Goal: Information Seeking & Learning: Check status

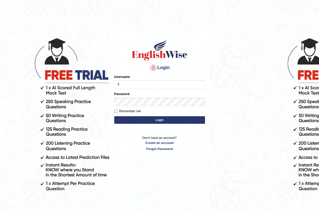
type input "Tia50"
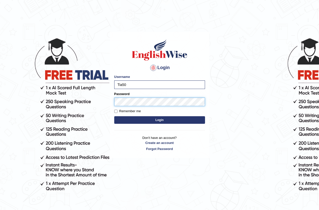
click at [114, 116] on button "Login" at bounding box center [159, 120] width 91 height 8
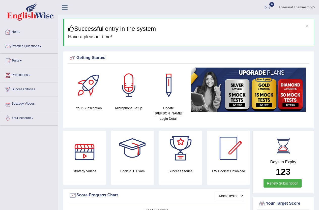
click at [35, 46] on link "Practice Questions" at bounding box center [29, 45] width 58 height 13
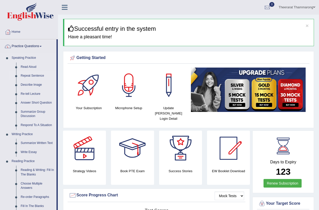
click at [32, 74] on link "Repeat Sentence" at bounding box center [37, 75] width 38 height 9
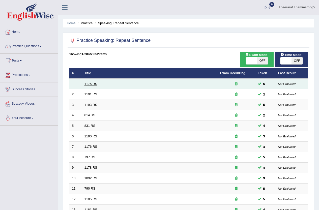
click at [85, 86] on link "1175 RS" at bounding box center [91, 84] width 13 height 4
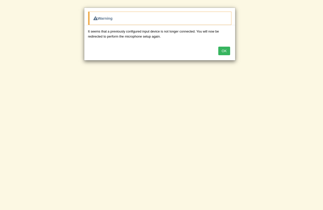
click at [75, 124] on div "Warning It seems that a previously configured input device is not longer connec…" at bounding box center [161, 105] width 323 height 210
click at [228, 53] on button "OK" at bounding box center [224, 51] width 12 height 9
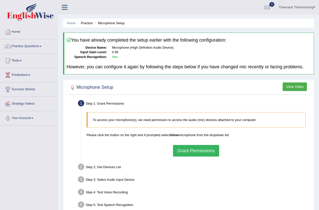
click at [198, 152] on button "Grant Permissions" at bounding box center [196, 151] width 46 height 12
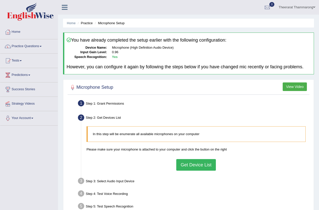
click at [204, 166] on button "Get Device List" at bounding box center [195, 165] width 39 height 12
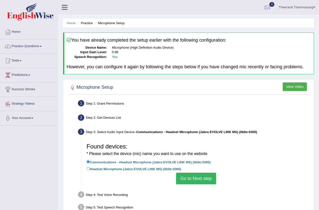
click at [201, 177] on button "Go to Next step" at bounding box center [196, 179] width 40 height 12
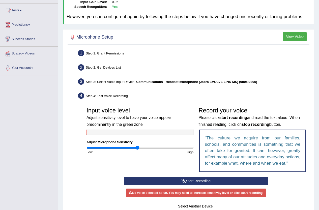
scroll to position [50, 0]
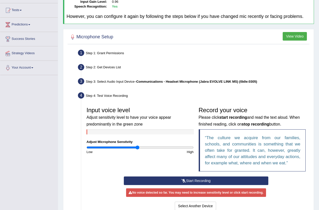
click at [183, 182] on icon at bounding box center [184, 181] width 5 height 4
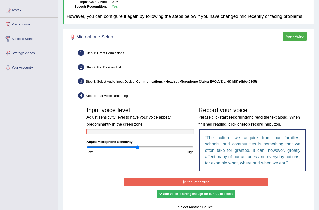
click at [186, 193] on div "Your voice is strong enough for our A.I. to detect" at bounding box center [196, 194] width 78 height 9
click at [189, 183] on button "Stop Recording" at bounding box center [196, 182] width 145 height 9
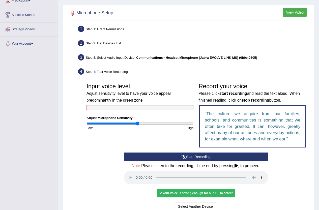
scroll to position [101, 0]
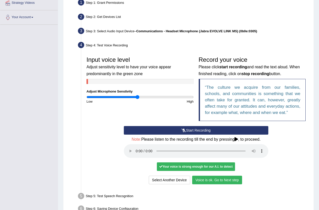
click at [215, 183] on button "Voice is ok. Go to Next step" at bounding box center [217, 180] width 50 height 9
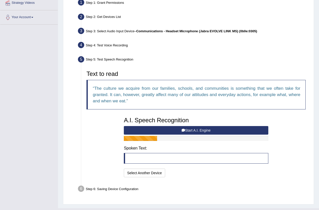
click at [168, 132] on button "Start A.I. Engine" at bounding box center [196, 130] width 145 height 9
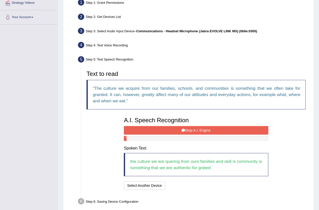
click at [174, 131] on button "Stop A.I. Engine" at bounding box center [196, 130] width 145 height 9
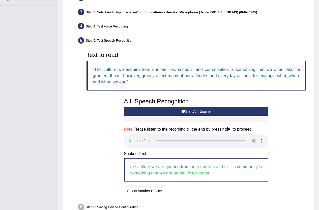
scroll to position [149, 0]
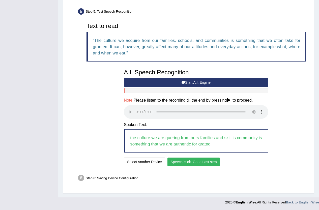
click at [193, 164] on button "Speech is ok. Go to Last step" at bounding box center [194, 162] width 53 height 9
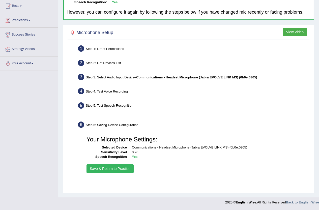
scroll to position [55, 0]
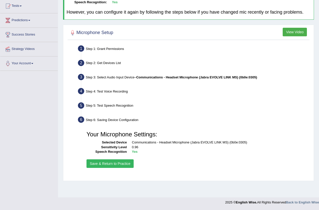
click at [129, 166] on button "Save & Return to Practice" at bounding box center [110, 164] width 47 height 9
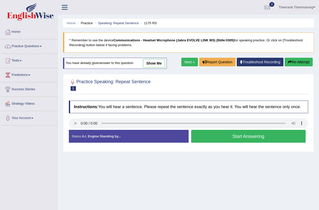
click at [207, 140] on button "Start Answering" at bounding box center [248, 136] width 115 height 13
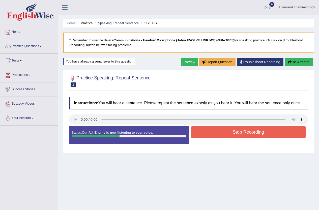
click at [212, 131] on button "Stop Recording" at bounding box center [248, 132] width 115 height 12
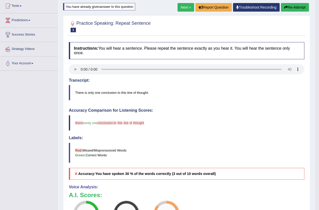
scroll to position [25, 0]
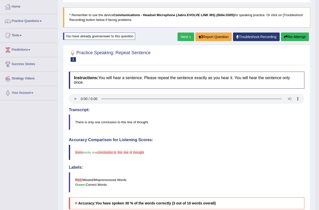
click at [178, 36] on link "Next »" at bounding box center [186, 37] width 17 height 9
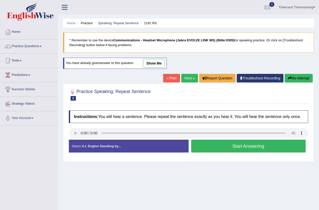
click at [219, 147] on button "Start Answering" at bounding box center [248, 146] width 115 height 13
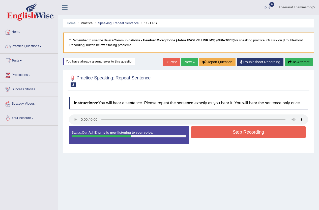
click at [235, 133] on button "Stop Recording" at bounding box center [248, 132] width 115 height 12
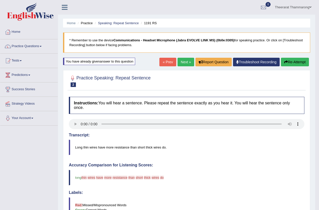
click at [181, 61] on link "Next »" at bounding box center [186, 62] width 17 height 9
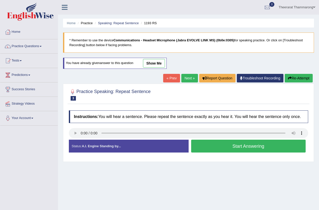
click at [202, 145] on button "Start Answering" at bounding box center [248, 146] width 115 height 13
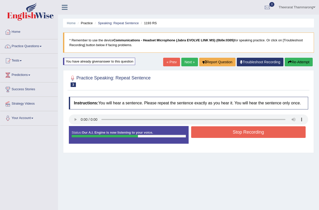
click at [213, 133] on button "Stop Recording" at bounding box center [248, 132] width 115 height 12
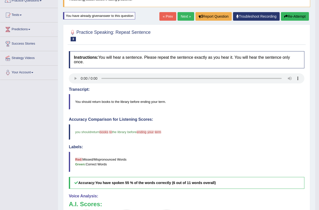
scroll to position [25, 0]
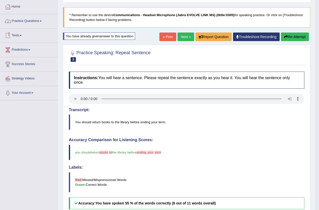
click at [18, 35] on link "Tests" at bounding box center [29, 35] width 58 height 13
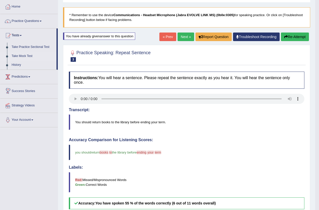
click at [23, 55] on link "Take Mock Test" at bounding box center [32, 56] width 47 height 9
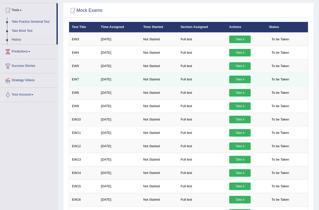
click at [236, 80] on link "Take it" at bounding box center [239, 80] width 21 height 8
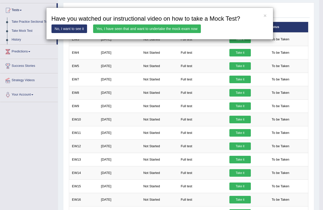
click at [131, 30] on link "Yes, I have seen that and want to undertake the mock exam now" at bounding box center [147, 28] width 108 height 9
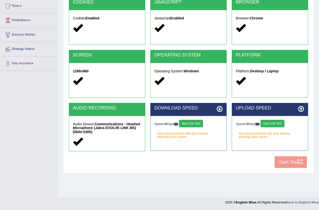
click at [196, 122] on button "Start 10s Test" at bounding box center [191, 124] width 24 height 8
click at [273, 124] on button "Start 10s Test" at bounding box center [273, 124] width 24 height 8
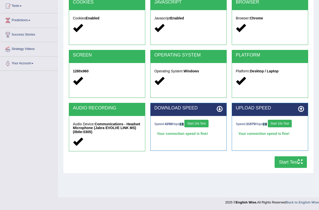
click at [293, 159] on button "Start Test" at bounding box center [291, 163] width 32 height 12
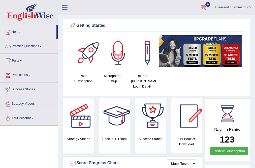
click at [230, 8] on link "Theerarat Thammarong" at bounding box center [233, 6] width 44 height 13
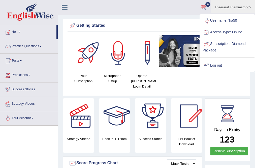
click at [222, 64] on link "Log out" at bounding box center [227, 66] width 55 height 12
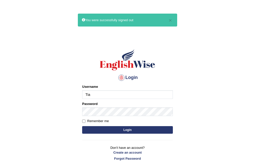
type input "Tia50"
click at [111, 128] on button "Login" at bounding box center [127, 130] width 91 height 8
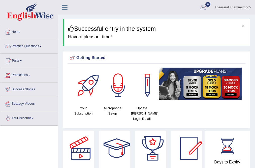
click at [205, 7] on div at bounding box center [204, 8] width 8 height 8
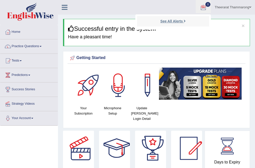
click at [180, 20] on strong "See All Alerts" at bounding box center [172, 21] width 22 height 4
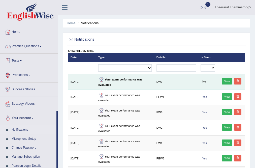
click at [229, 82] on link "View" at bounding box center [227, 81] width 10 height 7
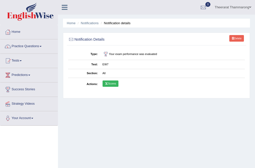
click at [112, 81] on link "Scores" at bounding box center [111, 84] width 16 height 7
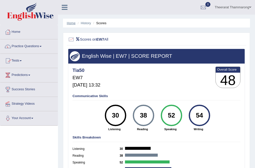
click at [71, 23] on link "Home" at bounding box center [71, 23] width 9 height 4
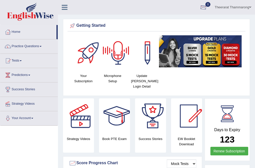
click at [201, 7] on div at bounding box center [204, 8] width 8 height 8
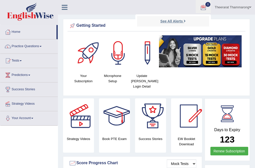
click at [181, 21] on strong "See All Alerts" at bounding box center [172, 21] width 22 height 4
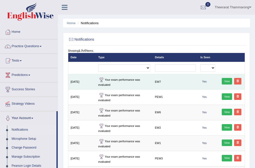
click at [226, 81] on link "View" at bounding box center [227, 81] width 10 height 7
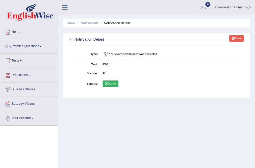
click at [108, 83] on icon at bounding box center [106, 83] width 3 height 3
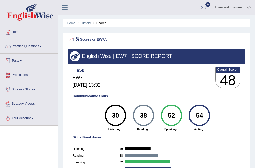
click at [22, 60] on link "Tests" at bounding box center [29, 60] width 58 height 13
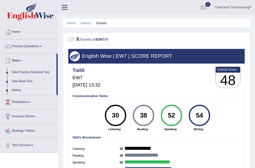
click at [16, 91] on link "History" at bounding box center [32, 90] width 47 height 9
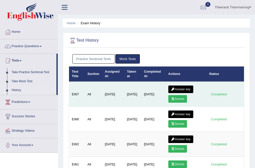
click at [178, 98] on link "Scores" at bounding box center [178, 99] width 19 height 8
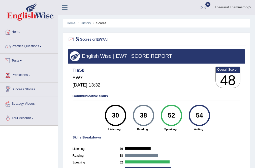
click at [19, 61] on link "Tests" at bounding box center [29, 60] width 58 height 13
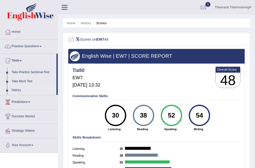
click at [14, 90] on link "History" at bounding box center [32, 90] width 47 height 9
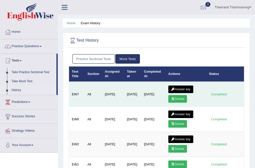
click at [182, 88] on link "Answer key" at bounding box center [181, 90] width 25 height 8
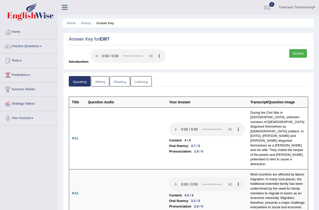
click at [95, 81] on link "Writing" at bounding box center [100, 81] width 18 height 10
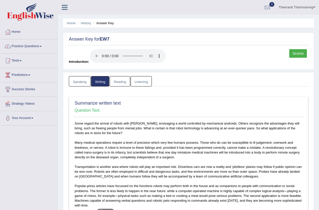
click at [123, 80] on link "Reading" at bounding box center [120, 81] width 20 height 10
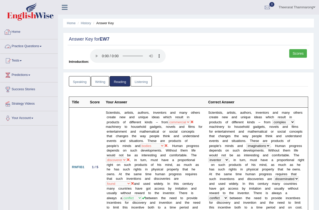
click at [139, 82] on link "Listening" at bounding box center [141, 81] width 21 height 10
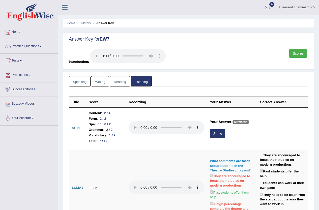
click at [117, 81] on link "Reading" at bounding box center [120, 81] width 20 height 10
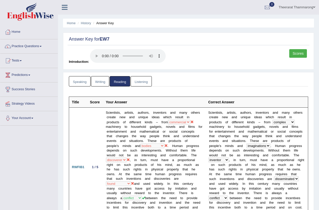
click at [142, 82] on link "Listening" at bounding box center [141, 81] width 21 height 10
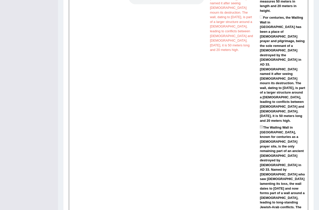
scroll to position [1245, 0]
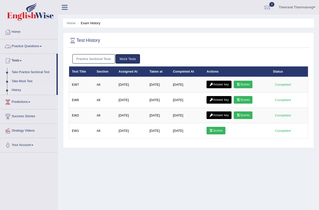
click at [22, 47] on link "Practice Questions" at bounding box center [29, 45] width 58 height 13
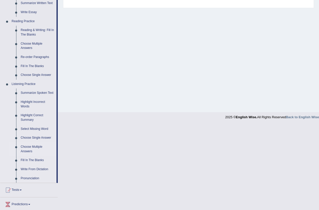
scroll to position [135, 0]
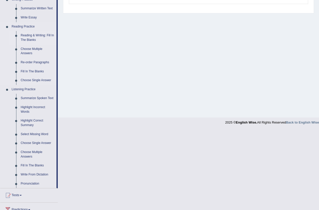
click at [34, 32] on link "Reading & Writing: Fill In The Blanks" at bounding box center [37, 37] width 38 height 13
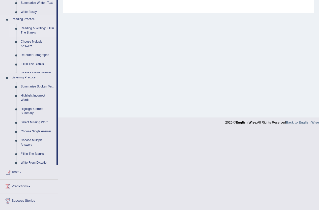
scroll to position [55, 0]
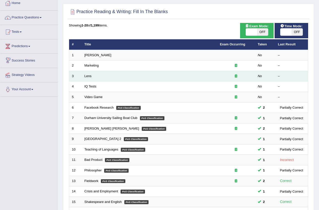
scroll to position [23, 0]
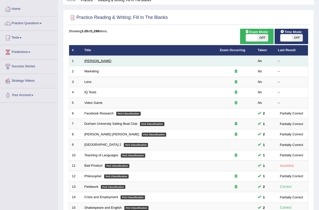
click at [87, 62] on link "[PERSON_NAME]" at bounding box center [98, 61] width 27 height 4
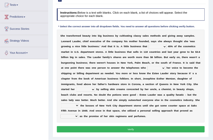
scroll to position [55, 0]
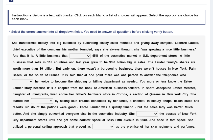
click at [88, 56] on select "has controls makes maintains" at bounding box center [79, 56] width 21 height 5
select select "controls"
click at [69, 54] on select "has controls makes maintains" at bounding box center [79, 56] width 21 height 5
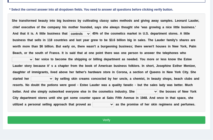
scroll to position [88, 0]
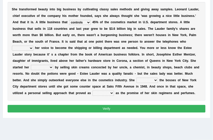
click at [31, 48] on select "switched changed raised used" at bounding box center [22, 48] width 21 height 5
select select "switched"
click at [12, 46] on select "switched changed raised used" at bounding box center [22, 48] width 21 height 5
click at [45, 69] on select "job institute companion enterprise" at bounding box center [42, 67] width 22 height 5
select select "companion"
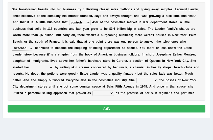
click at [31, 65] on select "job institute companion enterprise" at bounding box center [42, 67] width 22 height 5
click at [151, 79] on select "stated bridged stalked heaved" at bounding box center [146, 80] width 21 height 5
select select "bridged"
click at [136, 78] on select "stated bridged stalked heaved" at bounding box center [146, 80] width 21 height 5
click at [110, 94] on select "potent ruthless potential expensive" at bounding box center [102, 93] width 21 height 5
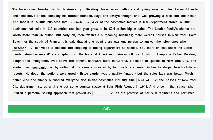
select select "potential"
click at [92, 91] on select "potent ruthless potential expensive" at bounding box center [102, 93] width 21 height 5
click at [113, 106] on button "Verify" at bounding box center [107, 108] width 198 height 7
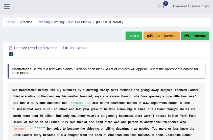
scroll to position [0, 0]
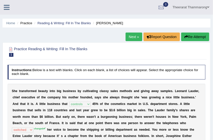
click at [131, 39] on link "Next »" at bounding box center [133, 37] width 17 height 9
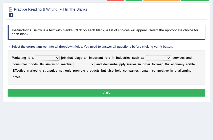
scroll to position [50, 0]
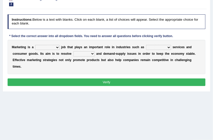
click at [57, 47] on select "professional flexible parochial descriptive" at bounding box center [47, 47] width 24 height 5
select select "professional"
click at [35, 45] on select "professional flexible parochial descriptive" at bounding box center [47, 47] width 24 height 5
click at [167, 47] on select "civil financial conventional foremost" at bounding box center [158, 47] width 25 height 5
select select "conventional"
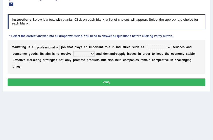
click at [146, 45] on select "civil financial conventional foremost" at bounding box center [158, 47] width 25 height 5
click at [92, 54] on select "imbalance excess symmetry budget" at bounding box center [83, 53] width 21 height 5
select select "symmetry"
click at [73, 51] on select "imbalance excess symmetry budget" at bounding box center [83, 53] width 21 height 5
click at [126, 82] on button "Verify" at bounding box center [107, 82] width 198 height 7
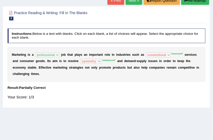
scroll to position [17, 0]
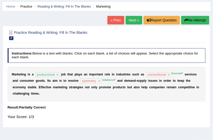
click at [186, 19] on icon "button" at bounding box center [186, 20] width 4 height 4
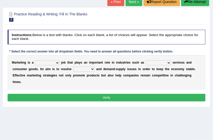
scroll to position [67, 0]
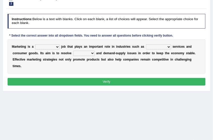
click at [51, 47] on select "professional flexible parochial descriptive" at bounding box center [47, 46] width 24 height 5
select select "professional"
click at [35, 44] on select "professional flexible parochial descriptive" at bounding box center [47, 46] width 24 height 5
click at [161, 48] on select "civil financial conventional foremost" at bounding box center [158, 46] width 25 height 5
select select "financial"
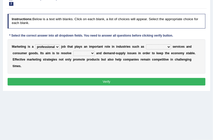
click at [146, 44] on select "civil financial conventional foremost" at bounding box center [158, 46] width 25 height 5
click at [86, 51] on select "imbalance excess symmetry budget" at bounding box center [83, 53] width 21 height 5
select select "imbalance"
click at [73, 51] on select "imbalance excess symmetry budget" at bounding box center [83, 53] width 21 height 5
click at [123, 80] on button "Verify" at bounding box center [107, 81] width 198 height 7
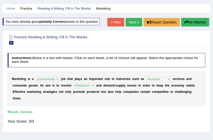
scroll to position [4, 0]
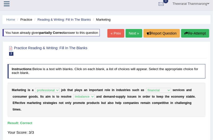
click at [128, 32] on link "Next »" at bounding box center [133, 33] width 17 height 9
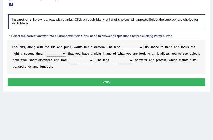
click at [142, 47] on select "adjusts shows selects presents" at bounding box center [132, 47] width 21 height 5
select select "shows"
click at [122, 45] on select "adjusts shows selects presents" at bounding box center [132, 47] width 21 height 5
click at [61, 54] on select "ensures to ensure ensure ensured" at bounding box center [55, 53] width 21 height 5
select select "ensure"
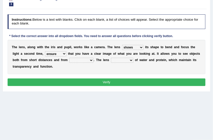
click at [45, 51] on select "ensures to ensure ensure ensured" at bounding box center [55, 53] width 21 height 5
click at [91, 61] on select "far away in between further apart all along" at bounding box center [81, 60] width 24 height 5
select select "further apart"
click at [69, 58] on select "far away in between further apart all along" at bounding box center [81, 60] width 24 height 5
click at [122, 60] on select "constitutes comprises composes consists" at bounding box center [122, 60] width 22 height 5
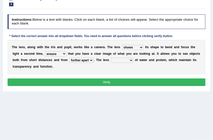
select select "constitutes"
click at [111, 58] on select "constitutes comprises composes consists" at bounding box center [122, 60] width 22 height 5
click at [119, 82] on button "Verify" at bounding box center [107, 82] width 198 height 7
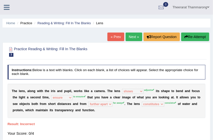
click at [194, 38] on button "Re-Attempt" at bounding box center [195, 37] width 28 height 9
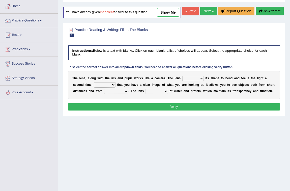
scroll to position [21, 0]
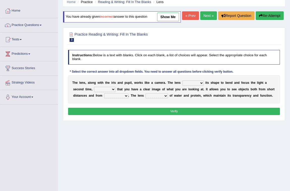
click at [19, 97] on link "Your Account" at bounding box center [29, 96] width 58 height 13
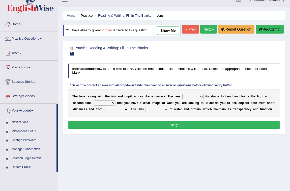
scroll to position [0, 0]
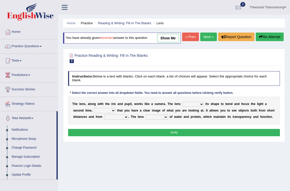
click at [27, 102] on link "Strategy Videos" at bounding box center [29, 103] width 58 height 13
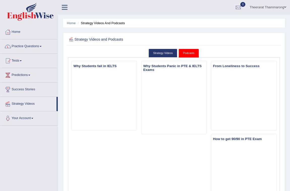
click at [21, 44] on link "Practice Questions" at bounding box center [29, 45] width 58 height 13
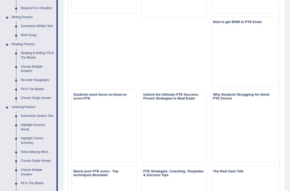
scroll to position [184, 0]
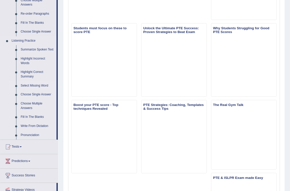
click at [29, 85] on link "Select Missing Word" at bounding box center [37, 85] width 38 height 9
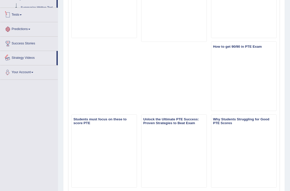
scroll to position [136, 0]
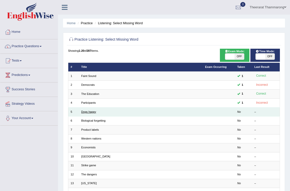
click at [83, 111] on link "Dogs happy" at bounding box center [88, 111] width 15 height 3
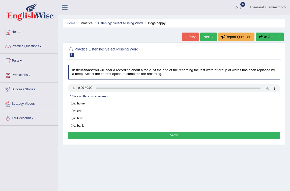
click at [24, 46] on link "Practice Questions" at bounding box center [29, 45] width 58 height 13
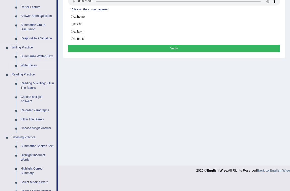
scroll to position [92, 0]
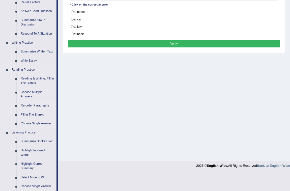
click at [32, 106] on link "Re-order Paragraphs" at bounding box center [37, 105] width 38 height 9
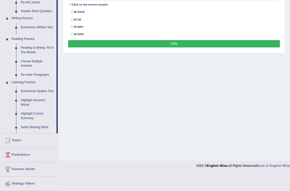
scroll to position [74, 0]
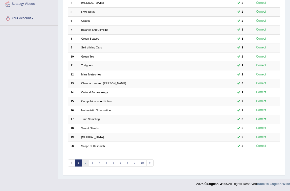
click at [85, 163] on link "2" at bounding box center [85, 163] width 7 height 7
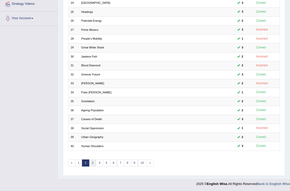
click at [93, 161] on link "3" at bounding box center [92, 163] width 7 height 7
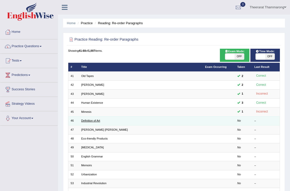
click at [88, 119] on link "Definition of Art" at bounding box center [90, 120] width 19 height 3
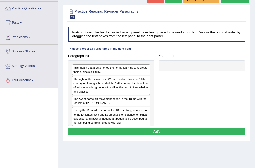
scroll to position [40, 0]
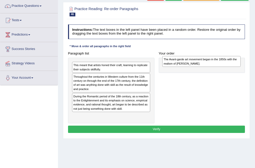
drag, startPoint x: 113, startPoint y: 100, endPoint x: 220, endPoint y: 64, distance: 113.3
click at [220, 64] on div "The Avant-garde art movement began in the 1850s with the realism of [PERSON_NAM…" at bounding box center [202, 61] width 79 height 11
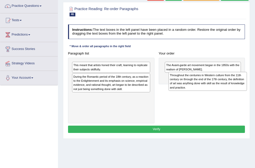
drag, startPoint x: 87, startPoint y: 87, endPoint x: 202, endPoint y: 90, distance: 114.9
click at [202, 90] on div "Throughout the centuries in Western culture from the 11th century on through th…" at bounding box center [208, 81] width 79 height 19
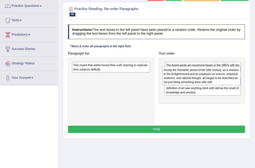
drag, startPoint x: 100, startPoint y: 82, endPoint x: 208, endPoint y: 79, distance: 107.6
click at [208, 79] on div "During the Romantic period of the 18th century, as a reaction to the Enlightenm…" at bounding box center [202, 75] width 79 height 19
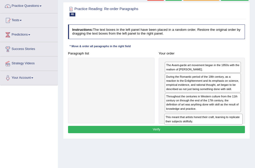
drag, startPoint x: 90, startPoint y: 67, endPoint x: 199, endPoint y: 131, distance: 126.8
click at [199, 131] on div "Instructions: The text boxes in the left panel have been placed in a random ord…" at bounding box center [156, 79] width 179 height 114
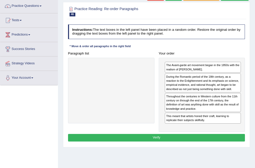
click at [137, 137] on button "Verify" at bounding box center [156, 137] width 177 height 7
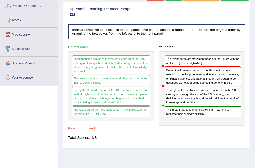
scroll to position [0, 0]
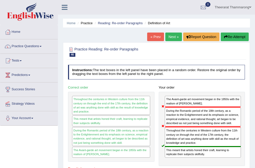
click at [231, 36] on button "Re-Attempt" at bounding box center [235, 37] width 28 height 9
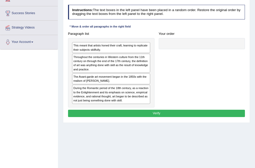
scroll to position [81, 0]
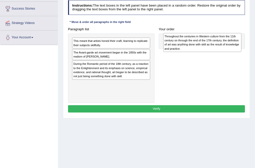
drag, startPoint x: 86, startPoint y: 58, endPoint x: 194, endPoint y: 43, distance: 109.5
click at [194, 43] on div "Throughout the centuries in Western culture from the 11th century on through th…" at bounding box center [203, 42] width 79 height 19
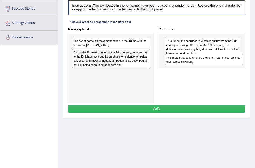
drag, startPoint x: 89, startPoint y: 40, endPoint x: 199, endPoint y: 62, distance: 112.7
click at [199, 62] on div "This meant that artists honed their craft, learning to replicate their subjects…" at bounding box center [204, 59] width 79 height 11
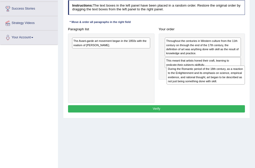
drag, startPoint x: 103, startPoint y: 56, endPoint x: 215, endPoint y: 80, distance: 115.1
click at [215, 80] on div "During the Romantic period of the 18th century, as a reaction to the Enlightenm…" at bounding box center [206, 75] width 79 height 19
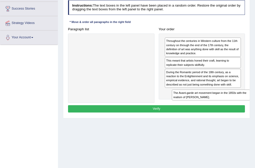
drag, startPoint x: 102, startPoint y: 43, endPoint x: 219, endPoint y: 107, distance: 133.1
click at [219, 107] on div "Instructions: The text boxes in the left panel have been placed in a random ord…" at bounding box center [156, 57] width 179 height 118
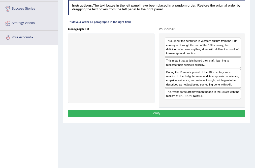
click at [143, 112] on button "Verify" at bounding box center [156, 113] width 177 height 7
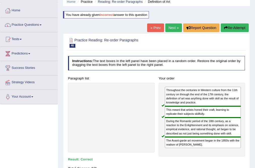
scroll to position [20, 0]
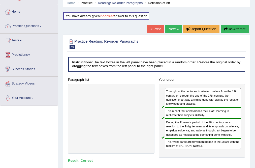
click at [224, 28] on icon "button" at bounding box center [226, 29] width 4 height 4
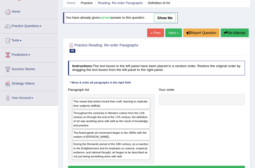
click at [171, 34] on link "Next »" at bounding box center [174, 33] width 17 height 9
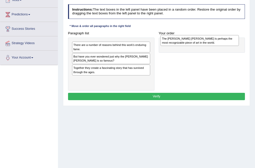
drag, startPoint x: 91, startPoint y: 68, endPoint x: 197, endPoint y: 40, distance: 109.0
click at [197, 40] on div "The [PERSON_NAME] [PERSON_NAME] is perhaps the most recognizable piece of art i…" at bounding box center [200, 40] width 79 height 11
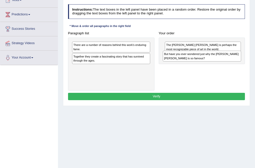
drag, startPoint x: 111, startPoint y: 59, endPoint x: 219, endPoint y: 60, distance: 108.1
click at [219, 60] on div "But have you ever wondered just why the [PERSON_NAME] [PERSON_NAME] is so famou…" at bounding box center [202, 56] width 79 height 11
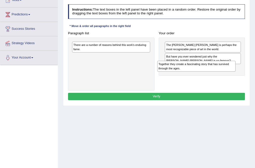
drag, startPoint x: 103, startPoint y: 62, endPoint x: 206, endPoint y: 75, distance: 103.6
click at [205, 75] on div "Paragraph list There are a number of reasons behind this work's enduring fame. …" at bounding box center [157, 60] width 182 height 61
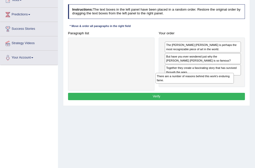
drag, startPoint x: 99, startPoint y: 47, endPoint x: 198, endPoint y: 86, distance: 106.8
click at [198, 86] on div "Paragraph list There are a number of reasons behind this work's enduring fame. …" at bounding box center [157, 60] width 182 height 61
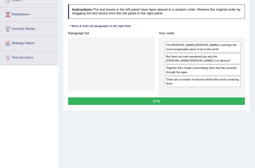
click at [178, 102] on button "Verify" at bounding box center [156, 100] width 177 height 7
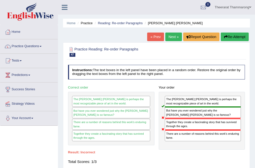
click at [230, 38] on button "Re-Attempt" at bounding box center [235, 37] width 28 height 9
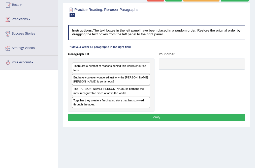
scroll to position [61, 0]
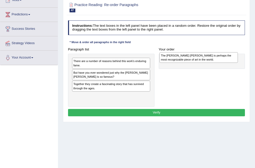
drag, startPoint x: 97, startPoint y: 87, endPoint x: 201, endPoint y: 60, distance: 107.0
click at [201, 60] on div "The Mona Lisa is perhaps the most recognizable piece of art in the world." at bounding box center [199, 57] width 79 height 11
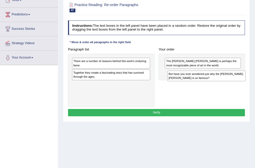
drag, startPoint x: 97, startPoint y: 75, endPoint x: 210, endPoint y: 81, distance: 113.5
click at [210, 81] on div "But have you ever wondered just why the Mona Lisa is so famous?" at bounding box center [207, 76] width 79 height 11
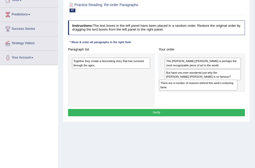
drag, startPoint x: 94, startPoint y: 63, endPoint x: 197, endPoint y: 91, distance: 107.5
click at [197, 91] on div "Paragraph list There are a number of reasons behind this work's enduring fame. …" at bounding box center [157, 76] width 182 height 61
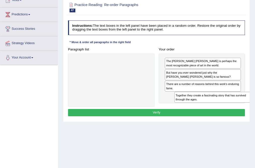
drag, startPoint x: 89, startPoint y: 63, endPoint x: 210, endPoint y: 105, distance: 128.1
click at [210, 105] on div "Paragraph list Together they create a fascinating story that has survived throu…" at bounding box center [157, 76] width 182 height 61
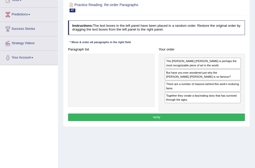
click at [179, 120] on button "Verify" at bounding box center [156, 117] width 177 height 7
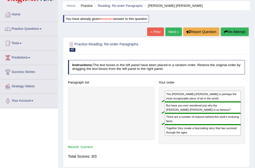
scroll to position [0, 0]
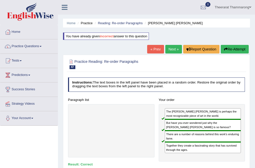
click at [169, 49] on link "Next »" at bounding box center [174, 49] width 17 height 9
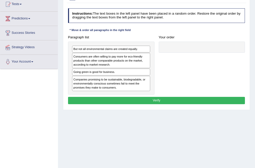
scroll to position [61, 0]
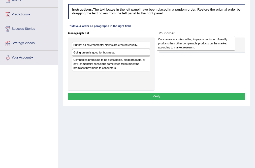
drag, startPoint x: 93, startPoint y: 56, endPoint x: 194, endPoint y: 44, distance: 101.7
click at [194, 44] on div "Consumers are often willing to pay more for eco-friendly products than other co…" at bounding box center [196, 43] width 79 height 15
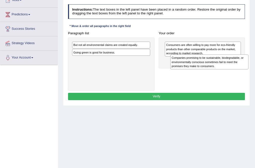
drag, startPoint x: 104, startPoint y: 67, endPoint x: 218, endPoint y: 68, distance: 113.4
click at [218, 68] on div "Companies promising to be sustainable, biodegradable, or environmentally consci…" at bounding box center [210, 62] width 79 height 15
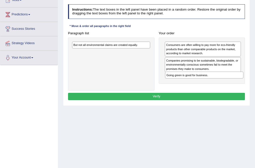
drag, startPoint x: 97, startPoint y: 52, endPoint x: 208, endPoint y: 83, distance: 114.9
click at [208, 83] on div "Paragraph list But not all environmental claims are created equally. Going gree…" at bounding box center [157, 60] width 182 height 61
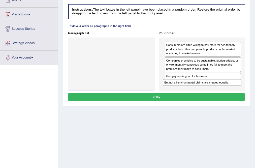
drag, startPoint x: 122, startPoint y: 47, endPoint x: 231, endPoint y: 94, distance: 117.8
click at [231, 94] on div "Instructions: The text boxes in the left panel have been placed in a random ord…" at bounding box center [156, 53] width 179 height 102
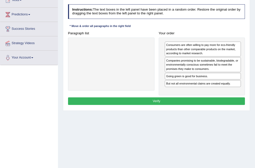
click at [185, 102] on button "Verify" at bounding box center [156, 100] width 177 height 7
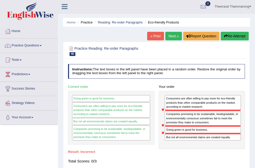
scroll to position [0, 0]
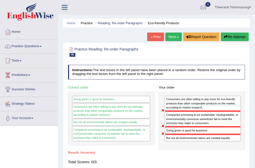
click at [243, 36] on button "Re-Attempt" at bounding box center [235, 37] width 28 height 9
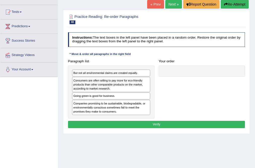
scroll to position [61, 0]
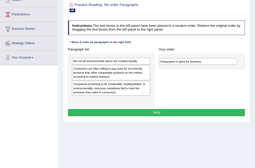
drag, startPoint x: 106, startPoint y: 85, endPoint x: 210, endPoint y: 65, distance: 105.7
click at [210, 65] on div "Paragraph list But not all environmental claims are created equally. Consumers …" at bounding box center [157, 76] width 182 height 61
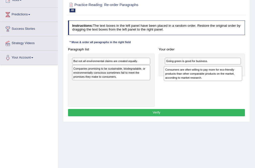
drag, startPoint x: 111, startPoint y: 73, endPoint x: 221, endPoint y: 78, distance: 109.4
click at [221, 78] on div "Consumers are often willing to pay more for eco-friendly products than other co…" at bounding box center [203, 73] width 79 height 15
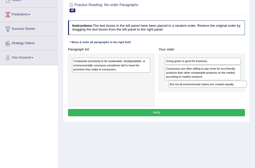
drag, startPoint x: 132, startPoint y: 63, endPoint x: 247, endPoint y: 92, distance: 118.5
click at [247, 92] on div "Paragraph list But not all environmental claims are created equally. Companies …" at bounding box center [157, 76] width 182 height 61
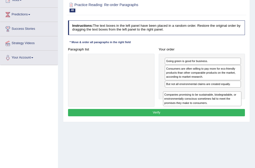
drag, startPoint x: 113, startPoint y: 66, endPoint x: 221, endPoint y: 108, distance: 116.0
click at [221, 108] on div "Instructions: The text boxes in the left panel have been placed in a random ord…" at bounding box center [156, 68] width 179 height 101
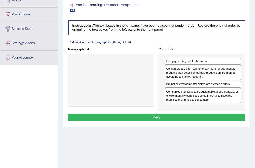
click at [188, 118] on button "Verify" at bounding box center [156, 117] width 177 height 7
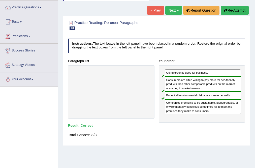
scroll to position [0, 0]
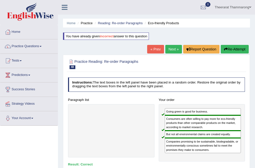
click at [169, 48] on link "Next »" at bounding box center [174, 49] width 17 height 9
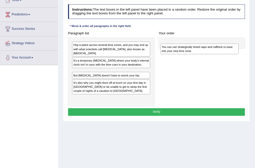
drag, startPoint x: 82, startPoint y: 75, endPoint x: 187, endPoint y: 53, distance: 107.6
click at [187, 53] on div "You can use strategically timed naps and caffeine to ease into your new time zo…" at bounding box center [200, 49] width 79 height 11
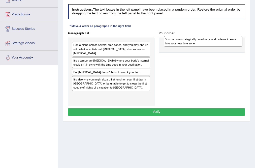
drag, startPoint x: 83, startPoint y: 73, endPoint x: 193, endPoint y: 41, distance: 113.9
click at [193, 41] on div "You can use strategically timed naps and caffeine to ease into your new time zo…" at bounding box center [203, 41] width 79 height 11
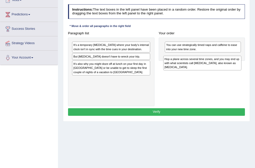
drag, startPoint x: 106, startPoint y: 48, endPoint x: 214, endPoint y: 67, distance: 110.1
click at [214, 67] on div "Hop a plane across several time zones, and you may end up with what scientists …" at bounding box center [203, 63] width 79 height 15
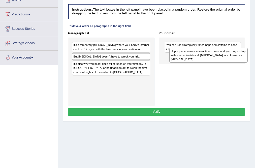
drag, startPoint x: 111, startPoint y: 85, endPoint x: 227, endPoint y: 60, distance: 118.5
click at [227, 60] on div "Hop a plane across several time zones, and you may end up with what scientists …" at bounding box center [209, 55] width 79 height 15
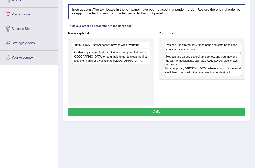
drag, startPoint x: 116, startPoint y: 48, endPoint x: 225, endPoint y: 78, distance: 113.3
click at [225, 78] on div "Paragraph list It's a temporary [MEDICAL_DATA] where your body's internal clock…" at bounding box center [157, 68] width 182 height 77
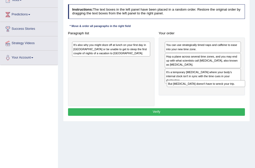
drag, startPoint x: 116, startPoint y: 45, endPoint x: 229, endPoint y: 92, distance: 122.5
click at [229, 92] on div "Paragraph list But jet lag doesn't have to wreck your trip. It's also why you m…" at bounding box center [157, 68] width 182 height 77
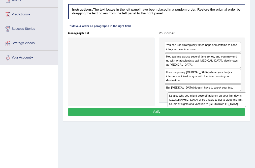
drag, startPoint x: 83, startPoint y: 47, endPoint x: 197, endPoint y: 109, distance: 129.6
click at [197, 109] on div "Instructions: The text boxes in the left panel have been placed in a random ord…" at bounding box center [156, 60] width 179 height 117
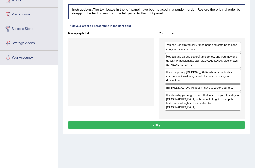
click at [180, 121] on button "Verify" at bounding box center [156, 124] width 177 height 7
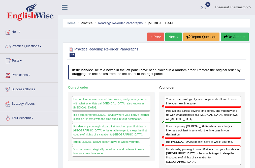
click at [237, 36] on button "Re-Attempt" at bounding box center [235, 37] width 28 height 9
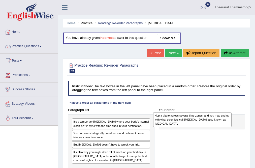
drag, startPoint x: 0, startPoint y: 0, endPoint x: 183, endPoint y: 121, distance: 219.3
click at [183, 121] on div "Hop a plane across several time zones, and you may end up with what scientists …" at bounding box center [192, 119] width 79 height 15
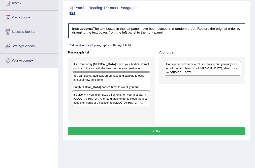
scroll to position [61, 0]
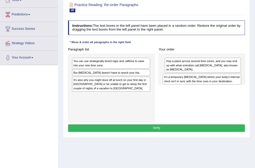
drag, startPoint x: 134, startPoint y: 63, endPoint x: 242, endPoint y: 84, distance: 110.1
click at [242, 84] on div "Paragraph list It's a temporary sleep disorder where your body's internal clock…" at bounding box center [157, 84] width 182 height 77
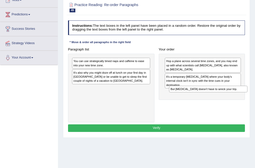
drag, startPoint x: 90, startPoint y: 71, endPoint x: 205, endPoint y: 95, distance: 118.0
click at [205, 95] on div "Paragraph list You can use strategically timed naps and caffeine to ease into y…" at bounding box center [157, 84] width 182 height 77
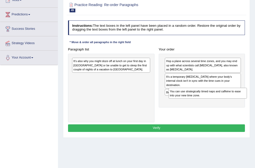
drag, startPoint x: 97, startPoint y: 64, endPoint x: 212, endPoint y: 102, distance: 120.9
click at [212, 102] on div "Paragraph list You can use strategically timed naps and caffeine to ease into y…" at bounding box center [157, 84] width 182 height 77
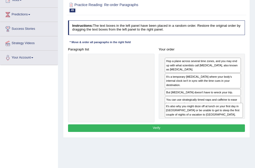
drag, startPoint x: 88, startPoint y: 59, endPoint x: 198, endPoint y: 115, distance: 123.4
click at [198, 115] on div "It's also why you might doze off at lunch on your first day in London or be una…" at bounding box center [204, 110] width 79 height 15
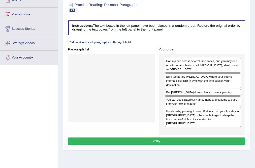
click at [172, 138] on button "Verify" at bounding box center [156, 141] width 177 height 7
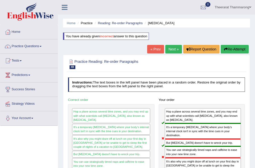
scroll to position [0, 0]
click at [219, 5] on link "Theerarat Thammarong" at bounding box center [233, 6] width 44 height 13
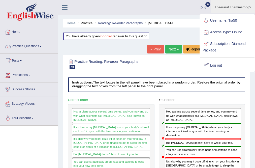
click at [218, 65] on link "Log out" at bounding box center [227, 66] width 55 height 12
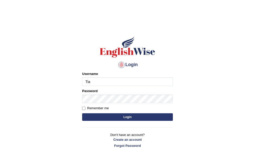
type input "Tia50"
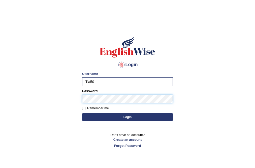
click at [82, 113] on button "Login" at bounding box center [127, 117] width 91 height 8
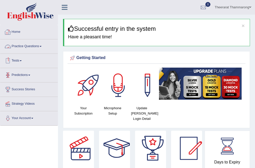
click at [22, 46] on link "Practice Questions" at bounding box center [29, 45] width 58 height 13
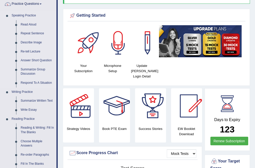
scroll to position [101, 0]
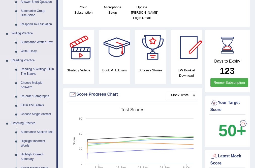
click at [28, 66] on link "Reading & Writing: Fill In The Blanks" at bounding box center [37, 71] width 38 height 13
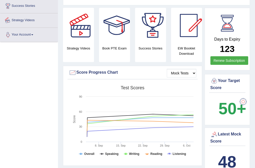
scroll to position [157, 0]
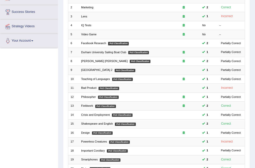
scroll to position [61, 0]
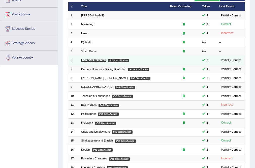
click at [89, 59] on link "Facebook Research" at bounding box center [93, 60] width 25 height 3
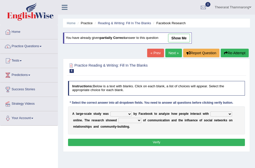
click at [126, 114] on select "surveyed had asked made" at bounding box center [121, 114] width 21 height 5
select select "surveyed"
click at [111, 112] on select "surveyed had asked made" at bounding box center [121, 114] width 21 height 5
click at [226, 114] on select "together all each other another" at bounding box center [222, 114] width 22 height 5
select select "another"
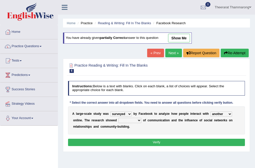
click at [211, 112] on select "together all each other another" at bounding box center [222, 114] width 22 height 5
click at [136, 120] on select "advantages standards fellowships patterns" at bounding box center [130, 120] width 23 height 5
select select "standards"
click at [119, 118] on select "advantages standards fellowships patterns" at bounding box center [130, 120] width 23 height 5
click at [129, 144] on button "Verify" at bounding box center [156, 142] width 177 height 7
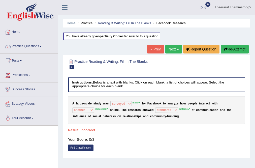
click at [237, 50] on button "Re-Attempt" at bounding box center [235, 49] width 28 height 9
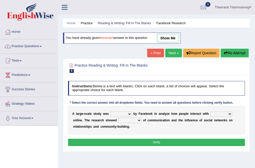
click at [127, 113] on select "surveyed had asked made" at bounding box center [121, 114] width 21 height 5
select select "made"
click at [111, 112] on select "surveyed had asked made" at bounding box center [121, 114] width 21 height 5
click at [228, 114] on select "together all each other another" at bounding box center [222, 114] width 22 height 5
select select "each other"
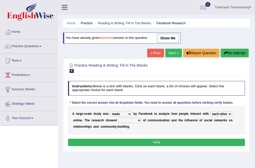
click at [211, 112] on select "together all each other another" at bounding box center [222, 114] width 22 height 5
click at [138, 119] on select "advantages standards fellowships patterns" at bounding box center [130, 120] width 23 height 5
select select "patterns"
click at [119, 118] on select "advantages standards fellowships patterns" at bounding box center [130, 120] width 23 height 5
click at [133, 142] on button "Verify" at bounding box center [156, 142] width 177 height 7
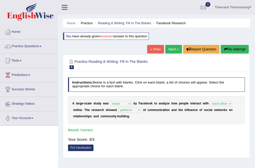
click at [170, 50] on link "Next »" at bounding box center [174, 49] width 17 height 9
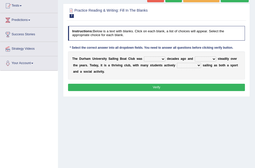
scroll to position [61, 0]
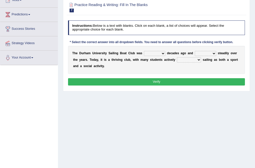
click at [158, 54] on select "found fund founded find" at bounding box center [154, 53] width 21 height 5
select select "find"
click at [144, 51] on select "found fund founded find" at bounding box center [154, 53] width 21 height 5
click at [212, 53] on select "grow growing has grown grown" at bounding box center [205, 53] width 21 height 5
select select "grown"
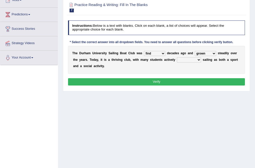
click at [195, 51] on select "grow growing has grown grown" at bounding box center [205, 53] width 21 height 5
click at [193, 61] on select "enjoy enjoyed are enjoying enjoying" at bounding box center [189, 59] width 24 height 5
select select "are enjoying"
click at [177, 57] on select "enjoy enjoyed are enjoying enjoying" at bounding box center [189, 59] width 24 height 5
click at [173, 82] on button "Verify" at bounding box center [156, 81] width 177 height 7
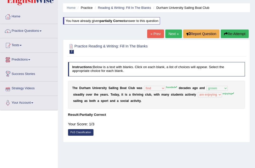
scroll to position [0, 0]
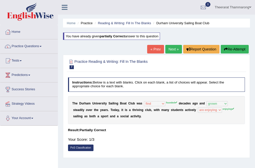
click at [237, 49] on button "Re-Attempt" at bounding box center [235, 49] width 28 height 9
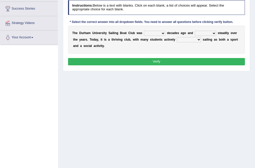
click at [147, 33] on select "found fund founded find" at bounding box center [154, 33] width 21 height 5
select select "founded"
click at [144, 31] on select "found fund founded find" at bounding box center [154, 33] width 21 height 5
click at [204, 35] on select "grow growing has grown grown" at bounding box center [205, 33] width 21 height 5
select select "grown"
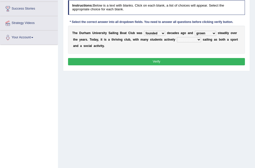
click at [195, 31] on select "grow growing has grown grown" at bounding box center [205, 33] width 21 height 5
click at [183, 39] on select "enjoy enjoyed are enjoying enjoying" at bounding box center [189, 39] width 24 height 5
select select "enjoying"
click at [177, 37] on select "enjoy enjoyed are enjoying enjoying" at bounding box center [189, 39] width 24 height 5
click at [162, 61] on button "Verify" at bounding box center [156, 61] width 177 height 7
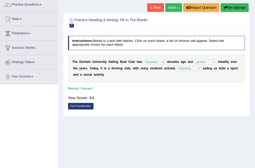
scroll to position [40, 0]
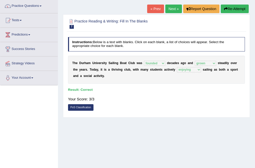
click at [171, 7] on link "Next »" at bounding box center [174, 9] width 17 height 9
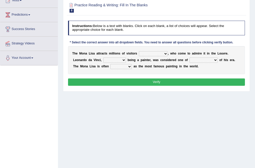
scroll to position [61, 0]
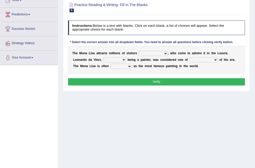
click at [161, 53] on select "around the year the all year all year round per year" at bounding box center [153, 53] width 29 height 5
select select "all year round"
click at [139, 51] on select "around the year the all year all year round per year" at bounding box center [153, 53] width 29 height 5
click at [123, 59] on select "rather than as much as as well as as long as" at bounding box center [115, 59] width 23 height 5
select select "rather than"
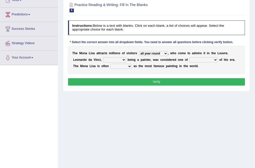
click at [104, 57] on select "rather than as much as as well as as long as" at bounding box center [115, 59] width 23 height 5
click at [207, 60] on select "better artists artist the better artist the best artists" at bounding box center [204, 59] width 28 height 5
select select "the best artists"
click at [190, 57] on select "better artists artist the better artist the best artists" at bounding box center [204, 59] width 28 height 5
click at [125, 67] on select "classified suggested predicted described" at bounding box center [121, 66] width 21 height 5
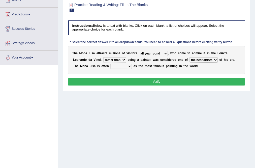
select select "suggested"
click at [111, 64] on select "classified suggested predicted described" at bounding box center [121, 66] width 21 height 5
click at [137, 80] on button "Verify" at bounding box center [156, 81] width 177 height 7
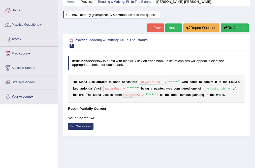
scroll to position [20, 0]
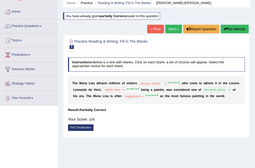
click at [233, 30] on button "Re-Attempt" at bounding box center [235, 29] width 28 height 9
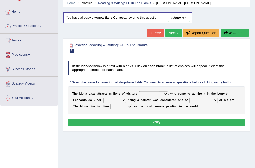
click at [161, 92] on select "around the year the all year all year round per year" at bounding box center [153, 93] width 29 height 5
select select "per year"
click at [139, 91] on select "around the year the all year all year round per year" at bounding box center [153, 93] width 29 height 5
click at [110, 101] on select "rather than as much as as well as as long as" at bounding box center [115, 100] width 23 height 5
select select "as well as"
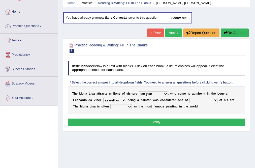
click at [104, 98] on select "rather than as much as as well as as long as" at bounding box center [115, 100] width 23 height 5
click at [198, 101] on select "better artists artist the better artist the best artists" at bounding box center [204, 100] width 28 height 5
select select "the better artist"
click at [190, 98] on select "better artists artist the better artist the best artists" at bounding box center [204, 100] width 28 height 5
click at [115, 107] on select "classified suggested predicted described" at bounding box center [121, 106] width 21 height 5
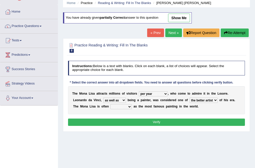
select select "predicted"
click at [111, 104] on select "classified suggested predicted described" at bounding box center [121, 106] width 21 height 5
click at [127, 117] on div "Instructions: Below is a text with blanks. Click on each blank, a list of choic…" at bounding box center [156, 94] width 179 height 71
click at [124, 122] on button "Verify" at bounding box center [156, 122] width 177 height 7
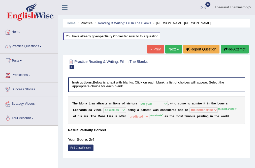
click at [172, 49] on link "Next »" at bounding box center [174, 49] width 17 height 9
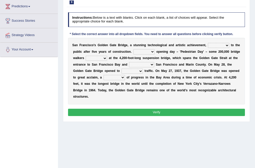
scroll to position [48, 0]
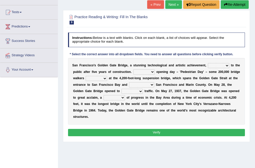
click at [222, 65] on select "opens closes appears equals" at bounding box center [218, 65] width 21 height 5
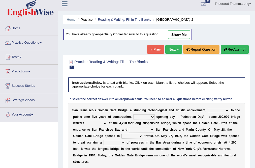
scroll to position [0, 0]
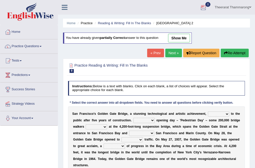
click at [205, 7] on div at bounding box center [204, 8] width 8 height 8
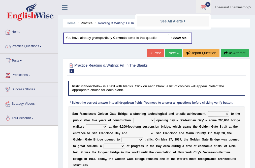
click at [168, 21] on strong "See All Alerts" at bounding box center [172, 21] width 22 height 4
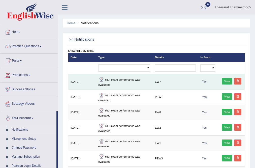
click at [226, 82] on link "View" at bounding box center [227, 81] width 10 height 7
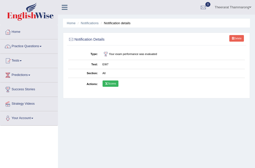
click at [115, 86] on link "Scores" at bounding box center [111, 84] width 16 height 7
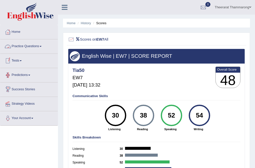
click at [25, 46] on link "Practice Questions" at bounding box center [29, 45] width 58 height 13
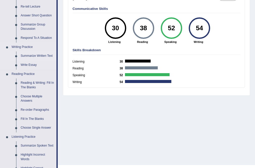
scroll to position [81, 0]
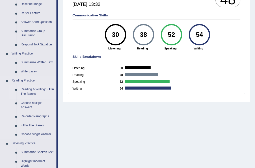
click at [29, 89] on link "Reading & Writing: Fill In The Blanks" at bounding box center [37, 91] width 38 height 13
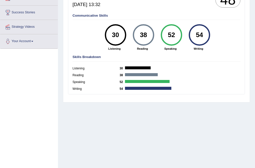
scroll to position [97, 0]
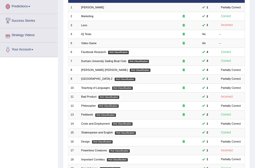
scroll to position [122, 0]
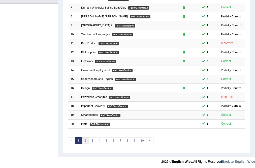
click at [85, 140] on link "2" at bounding box center [85, 140] width 7 height 7
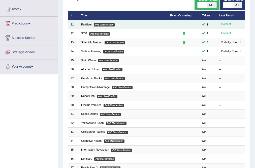
scroll to position [61, 0]
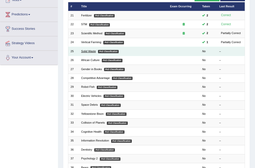
click at [88, 50] on link "Solid Waste" at bounding box center [88, 51] width 15 height 3
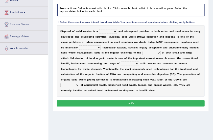
scroll to position [61, 0]
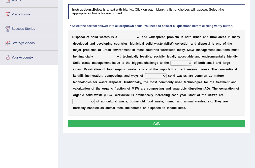
click at [131, 38] on select "slanting stinging stalling shafting" at bounding box center [129, 37] width 21 height 5
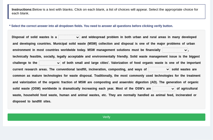
click at [76, 39] on select "slanting stinging stalling shafting" at bounding box center [68, 37] width 21 height 5
select select "stalling"
click at [58, 35] on select "slanting stinging stalling shafting" at bounding box center [68, 37] width 21 height 5
click at [185, 50] on select "unattainable sustainable objectionable treasonable" at bounding box center [175, 50] width 26 height 5
select select "objectionable"
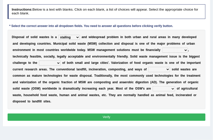
click at [162, 48] on select "unattainable sustainable objectionable treasonable" at bounding box center [175, 50] width 26 height 5
click at [49, 64] on select "plants culture authorities history" at bounding box center [50, 63] width 22 height 5
select select "plants"
click at [39, 61] on select "plants culture authorities history" at bounding box center [50, 63] width 22 height 5
click at [163, 68] on select "reserving preserving deserving handling" at bounding box center [159, 69] width 22 height 5
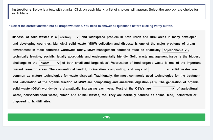
select select "reserving"
click at [148, 67] on select "reserving preserving deserving handling" at bounding box center [159, 69] width 22 height 5
click at [163, 90] on select "composed disposed composing disposing" at bounding box center [163, 88] width 22 height 5
select select "disposing"
click at [152, 86] on select "composed disposed composing disposing" at bounding box center [163, 88] width 22 height 5
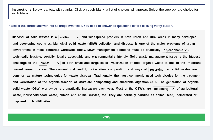
click at [125, 117] on button "Verify" at bounding box center [107, 117] width 198 height 7
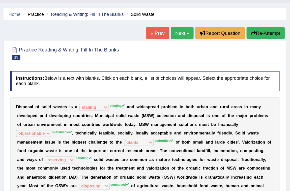
scroll to position [0, 0]
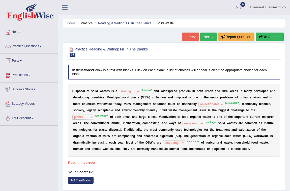
click at [34, 48] on link "Practice Questions" at bounding box center [29, 45] width 58 height 13
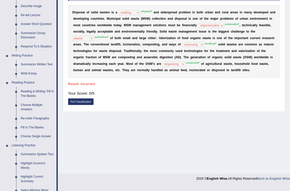
scroll to position [92, 0]
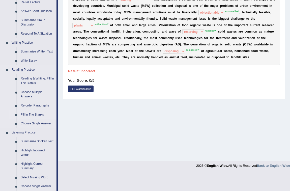
click at [26, 114] on link "Fill In The Blanks" at bounding box center [37, 114] width 38 height 9
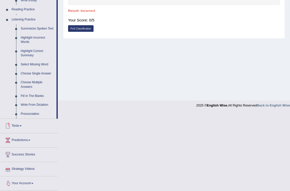
scroll to position [171, 0]
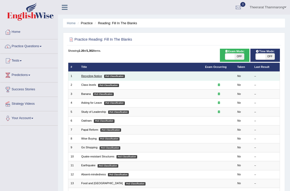
click at [86, 76] on link "Recycling Notice" at bounding box center [91, 75] width 21 height 3
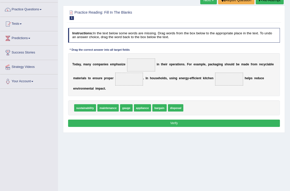
scroll to position [46, 0]
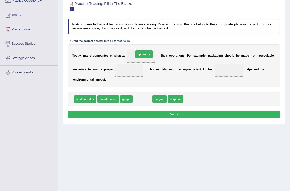
drag, startPoint x: 145, startPoint y: 100, endPoint x: 147, endPoint y: 47, distance: 53.3
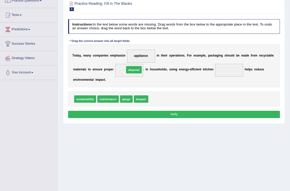
drag, startPoint x: 161, startPoint y: 100, endPoint x: 134, endPoint y: 65, distance: 44.2
drag, startPoint x: 158, startPoint y: 100, endPoint x: 137, endPoint y: 55, distance: 49.4
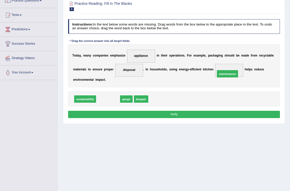
drag, startPoint x: 107, startPoint y: 99, endPoint x: 247, endPoint y: 69, distance: 143.7
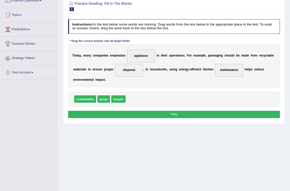
click at [146, 116] on button "Verify" at bounding box center [174, 114] width 212 height 7
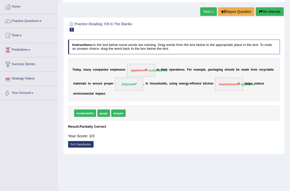
scroll to position [0, 0]
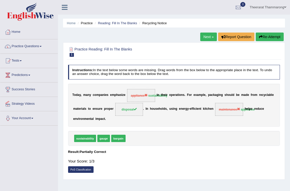
click at [207, 39] on link "Next »" at bounding box center [208, 37] width 17 height 9
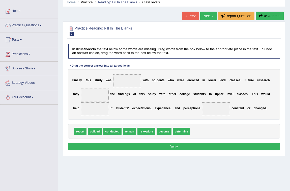
scroll to position [23, 0]
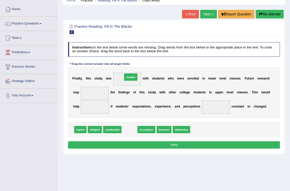
drag, startPoint x: 132, startPoint y: 131, endPoint x: 134, endPoint y: 69, distance: 61.9
click at [134, 69] on div "Instructions: In the text below some words are missing. Drag words from the box…" at bounding box center [174, 96] width 214 height 112
drag, startPoint x: 81, startPoint y: 131, endPoint x: 131, endPoint y: 71, distance: 77.4
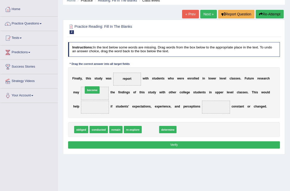
drag, startPoint x: 151, startPoint y: 129, endPoint x: 83, endPoint y: 82, distance: 82.8
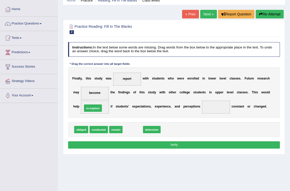
drag, startPoint x: 134, startPoint y: 131, endPoint x: 87, endPoint y: 106, distance: 53.3
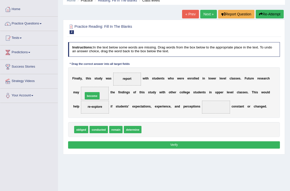
drag, startPoint x: 152, startPoint y: 130, endPoint x: 83, endPoint y: 91, distance: 78.9
drag, startPoint x: 98, startPoint y: 129, endPoint x: 252, endPoint y: 104, distance: 156.5
click at [252, 104] on div "Instructions: In the text below some words are missing. Drag words from the box…" at bounding box center [174, 96] width 214 height 112
drag, startPoint x: 98, startPoint y: 130, endPoint x: 222, endPoint y: 107, distance: 125.2
click at [131, 145] on button "Verify" at bounding box center [174, 144] width 212 height 7
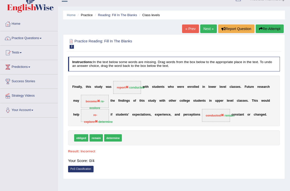
scroll to position [0, 0]
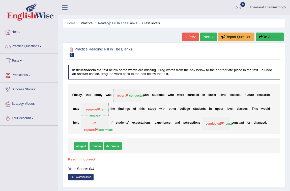
click at [210, 36] on link "Next »" at bounding box center [208, 37] width 17 height 9
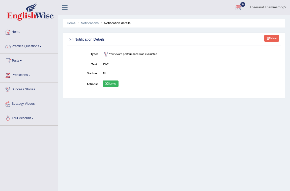
click at [238, 8] on div at bounding box center [239, 8] width 8 height 8
click at [217, 20] on link "See All Alerts" at bounding box center [208, 21] width 28 height 6
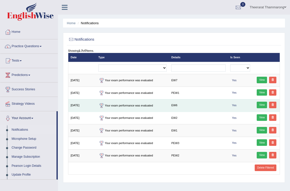
click at [263, 105] on link "View" at bounding box center [262, 105] width 10 height 7
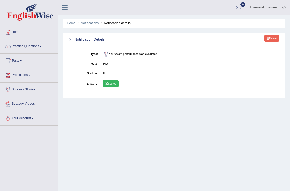
click at [109, 84] on link "Scores" at bounding box center [111, 84] width 16 height 7
click at [22, 45] on link "Practice Questions" at bounding box center [29, 45] width 58 height 13
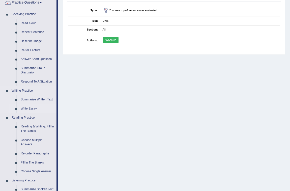
scroll to position [46, 0]
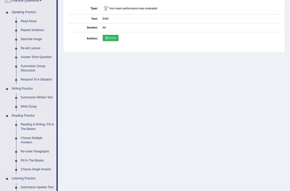
click at [22, 124] on link "Reading & Writing: Fill In The Blanks" at bounding box center [37, 126] width 38 height 13
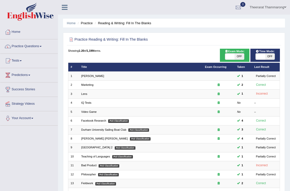
click at [21, 73] on link "Predictions" at bounding box center [29, 74] width 58 height 13
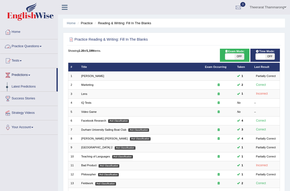
click at [23, 46] on link "Practice Questions" at bounding box center [29, 45] width 58 height 13
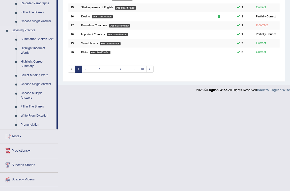
scroll to position [204, 0]
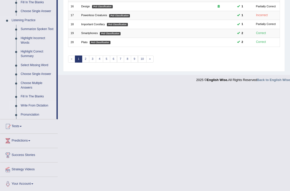
click at [26, 106] on link "Write From Dictation" at bounding box center [37, 105] width 38 height 9
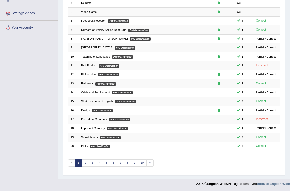
scroll to position [99, 0]
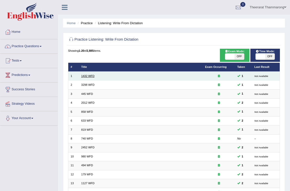
click at [85, 76] on link "1432 WFD" at bounding box center [87, 75] width 13 height 3
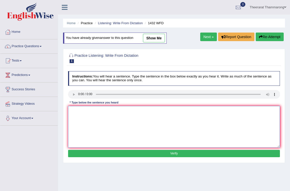
click at [81, 119] on textarea at bounding box center [174, 127] width 212 height 42
type textarea "m"
click at [86, 111] on textarea "Most is colect activities at in your house." at bounding box center [174, 127] width 212 height 42
type textarea "Most is correct activities at in your house."
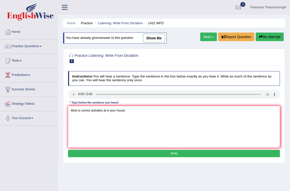
click at [128, 154] on button "Verify" at bounding box center [174, 153] width 212 height 7
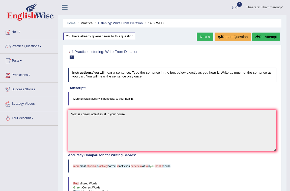
click at [207, 35] on link "Next »" at bounding box center [205, 37] width 17 height 9
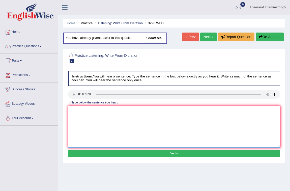
click at [83, 111] on textarea at bounding box center [174, 127] width 212 height 42
type textarea "Animal behavier more explaceted."
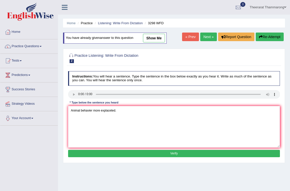
click at [144, 157] on button "Verify" at bounding box center [174, 153] width 212 height 7
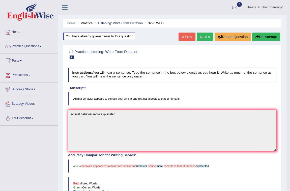
click at [201, 36] on link "Next »" at bounding box center [205, 37] width 17 height 9
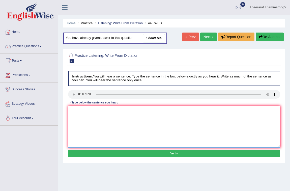
click at [157, 130] on textarea at bounding box center [174, 127] width 212 height 42
type textarea "The Amarican of plant is the spacial on March."
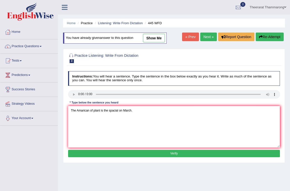
click at [125, 153] on button "Verify" at bounding box center [174, 153] width 212 height 7
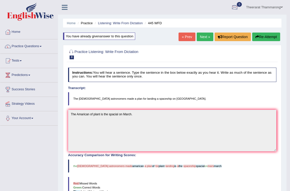
click at [201, 38] on link "Next »" at bounding box center [205, 37] width 17 height 9
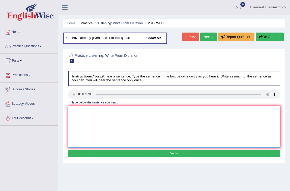
click at [75, 115] on textarea at bounding box center [174, 127] width 212 height 42
type textarea "t"
click at [99, 110] on textarea "This is a greast deal for the lacture." at bounding box center [174, 127] width 212 height 42
click at [128, 113] on textarea "This is a greast deal the bafor the lacture." at bounding box center [174, 127] width 212 height 42
click at [76, 111] on textarea "This is a greast deal the base on toppic." at bounding box center [174, 127] width 212 height 42
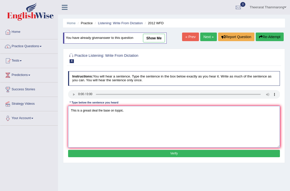
click at [89, 111] on textarea "This is a greast deal the base on toppic." at bounding box center [174, 127] width 212 height 42
type textarea "This is a grest deal the base on toppic."
click at [142, 153] on button "Verify" at bounding box center [174, 153] width 212 height 7
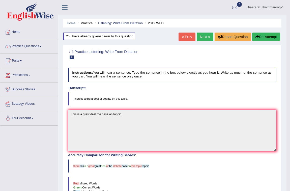
click at [260, 34] on button "Re-Attempt" at bounding box center [266, 37] width 28 height 9
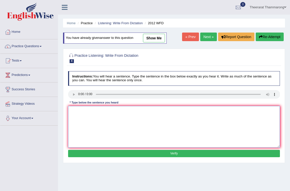
click at [78, 113] on textarea at bounding box center [174, 127] width 212 height 42
click at [114, 112] on textarea "There is a grest deal debase on toppic." at bounding box center [174, 127] width 212 height 42
type textarea "There is a grest deal debase on this toppic."
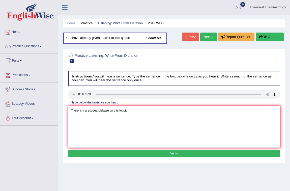
click at [132, 158] on div "Instructions: You will hear a sentence. Type the sentence in the box below exac…" at bounding box center [174, 115] width 214 height 92
click at [135, 151] on button "Verify" at bounding box center [174, 153] width 212 height 7
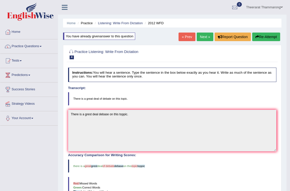
click at [202, 34] on link "Next »" at bounding box center [205, 37] width 17 height 9
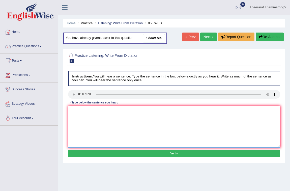
click at [75, 111] on textarea at bounding box center [174, 127] width 212 height 42
click at [84, 110] on textarea "the years on of fac" at bounding box center [174, 127] width 212 height 42
click at [126, 108] on textarea "the years when a shpping fac on of fac" at bounding box center [174, 127] width 212 height 42
click at [72, 111] on textarea "the years when a shpping fac on the vegetalian." at bounding box center [174, 127] width 212 height 42
type textarea "The years when a shpping fac on the vegetalian."
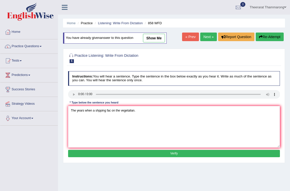
click at [143, 151] on button "Verify" at bounding box center [174, 153] width 212 height 7
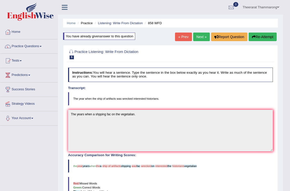
click at [197, 33] on link "Next »" at bounding box center [201, 37] width 17 height 9
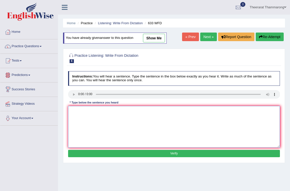
click at [75, 113] on textarea at bounding box center [174, 127] width 212 height 42
click at [96, 111] on textarea "We search shows on the" at bounding box center [174, 127] width 212 height 42
click at [151, 115] on textarea "We search shows exercies it fill better.on the" at bounding box center [174, 127] width 212 height 42
click at [76, 112] on textarea "We search shows exercies it fill better." at bounding box center [174, 127] width 212 height 42
click at [104, 111] on textarea "Research shows exercies it fill better." at bounding box center [174, 127] width 212 height 42
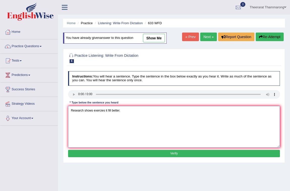
click at [108, 111] on textarea "Research shows exercies it fill better." at bounding box center [174, 127] width 212 height 42
type textarea "Research shows exercies it more fill better."
click at [154, 154] on button "Verify" at bounding box center [174, 153] width 212 height 7
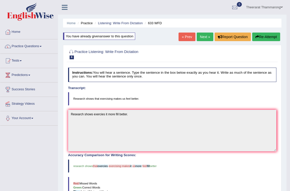
click at [200, 38] on link "Next »" at bounding box center [205, 37] width 17 height 9
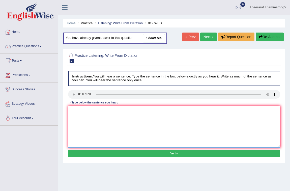
click at [148, 118] on textarea at bounding box center [174, 127] width 212 height 42
type textarea "p"
click at [79, 112] on textarea at bounding box center [174, 127] width 212 height 42
click at [85, 110] on textarea "Plans the abal actor go to life." at bounding box center [174, 127] width 212 height 42
type textarea "Plans the abel actor go to life."
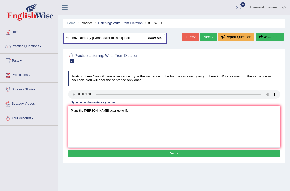
click at [123, 156] on button "Verify" at bounding box center [174, 153] width 212 height 7
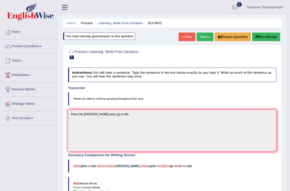
click at [257, 37] on icon "button" at bounding box center [258, 37] width 4 height 4
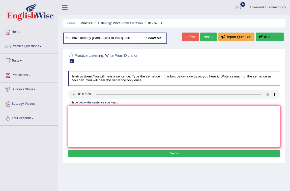
click at [79, 119] on textarea at bounding box center [174, 127] width 212 height 42
type textarea "Plants are go to able is og to life."
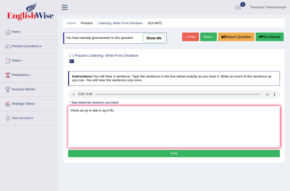
click at [126, 154] on button "Verify" at bounding box center [174, 153] width 212 height 7
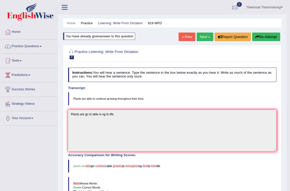
click at [202, 35] on link "Next »" at bounding box center [205, 37] width 17 height 9
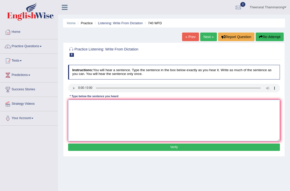
click at [89, 112] on textarea at bounding box center [174, 121] width 212 height 42
click at [99, 105] on textarea "A series of the artical is a important for the class room." at bounding box center [174, 121] width 212 height 42
type textarea "A series of the option is a important for the class room."
click at [133, 148] on button "Verify" at bounding box center [174, 147] width 212 height 7
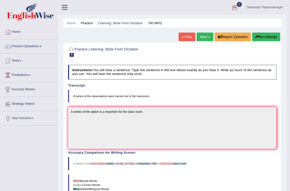
click at [205, 34] on link "Next »" at bounding box center [205, 37] width 17 height 9
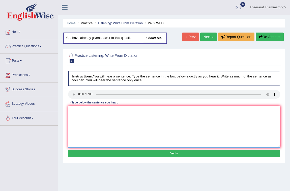
click at [77, 113] on textarea at bounding box center [174, 127] width 212 height 42
click at [81, 111] on textarea "It is the values of the knowledge vertion." at bounding box center [174, 127] width 212 height 42
click at [113, 111] on textarea "It is the best of the values of the knowledge vertion." at bounding box center [174, 127] width 212 height 42
type textarea "It is the best of the values knowledge vertion."
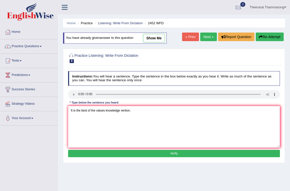
click at [116, 152] on button "Verify" at bounding box center [174, 153] width 212 height 7
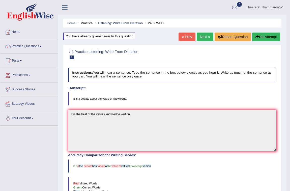
click at [205, 35] on link "Next »" at bounding box center [205, 37] width 17 height 9
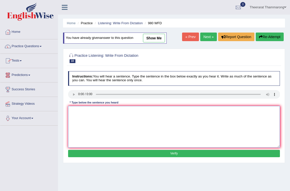
click at [77, 112] on textarea at bounding box center [174, 127] width 212 height 42
type textarea "Your idears have the debast the excaminer protencial."
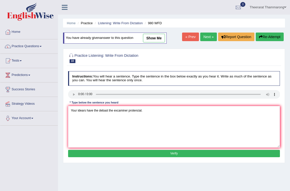
click at [154, 155] on button "Verify" at bounding box center [174, 153] width 212 height 7
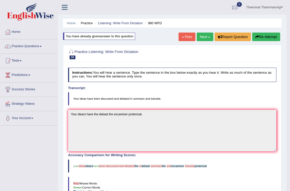
click at [201, 36] on link "Next »" at bounding box center [205, 37] width 17 height 9
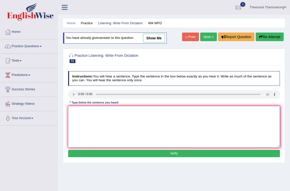
click at [75, 109] on textarea at bounding box center [174, 127] width 212 height 42
drag, startPoint x: 96, startPoint y: 110, endPoint x: 112, endPoint y: 120, distance: 19.4
click at [96, 110] on textarea "The vocabvolary is showns the" at bounding box center [174, 127] width 212 height 42
click at [144, 113] on textarea "The vocabvolary that the feel showns the" at bounding box center [174, 127] width 212 height 42
type textarea "The vocabvolary that the feel forcustions."
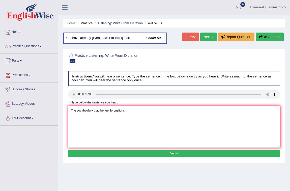
click at [128, 155] on button "Verify" at bounding box center [174, 153] width 212 height 7
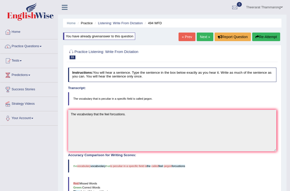
click at [208, 36] on link "Next »" at bounding box center [205, 37] width 17 height 9
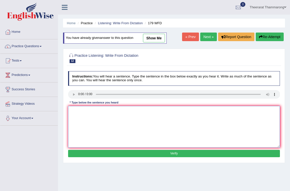
click at [83, 112] on textarea at bounding box center [174, 127] width 212 height 42
click at [265, 7] on link "Theerarat Thammarong" at bounding box center [268, 6] width 44 height 13
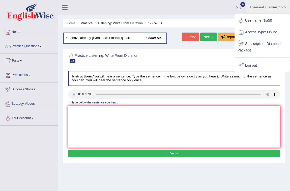
click at [252, 65] on link "Log out" at bounding box center [262, 66] width 55 height 12
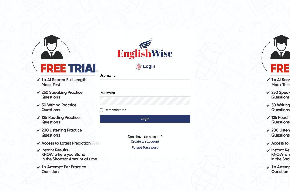
drag, startPoint x: 0, startPoint y: 0, endPoint x: 123, endPoint y: 83, distance: 148.6
click at [123, 83] on input "Username" at bounding box center [145, 83] width 91 height 9
type input "GeeKaur"
click at [135, 117] on button "Login" at bounding box center [145, 119] width 91 height 8
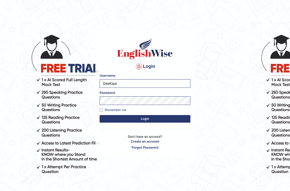
click at [136, 117] on button "Login" at bounding box center [145, 119] width 91 height 8
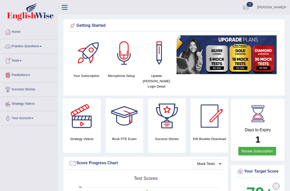
click at [33, 45] on link "Practice Questions" at bounding box center [29, 45] width 58 height 13
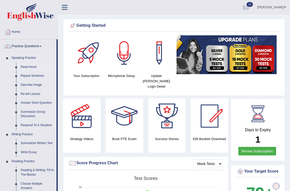
click at [23, 67] on link "Read Aloud" at bounding box center [37, 67] width 38 height 9
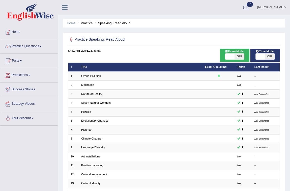
click at [21, 59] on link "Tests" at bounding box center [29, 60] width 58 height 13
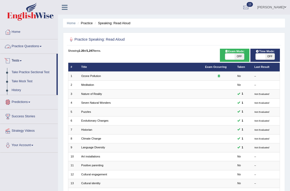
click at [38, 46] on link "Practice Questions" at bounding box center [29, 45] width 58 height 13
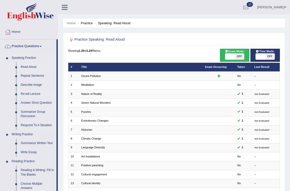
click at [35, 95] on link "Re-tell Lecture" at bounding box center [37, 94] width 38 height 9
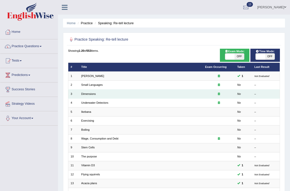
click at [93, 96] on td "Dimensions" at bounding box center [141, 94] width 124 height 9
click at [93, 92] on link "Dimensions" at bounding box center [88, 93] width 15 height 3
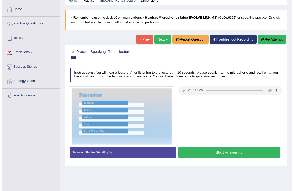
scroll to position [23, 0]
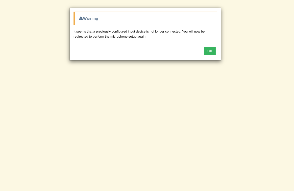
click at [207, 51] on button "OK" at bounding box center [210, 51] width 12 height 9
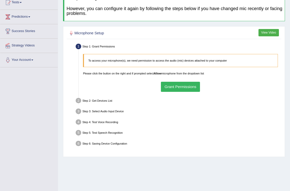
scroll to position [74, 0]
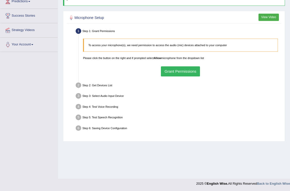
click at [175, 71] on button "Grant Permissions" at bounding box center [180, 71] width 39 height 10
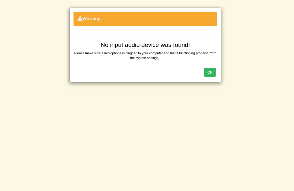
click at [215, 71] on button "OK" at bounding box center [210, 72] width 12 height 9
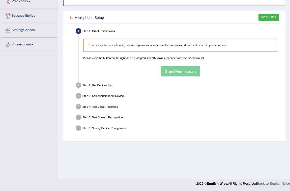
click at [183, 71] on div "To access your microphone(s), we need permission to access the audio (mic) devi…" at bounding box center [180, 57] width 199 height 42
click at [184, 71] on div "To access your microphone(s), we need permission to access the audio (mic) devi…" at bounding box center [180, 57] width 199 height 42
click at [183, 71] on div "To access your microphone(s), we need permission to access the audio (mic) devi…" at bounding box center [180, 57] width 199 height 42
click at [170, 101] on ul "Step 1: Grant Permissions To access your microphone(s), we need permission to a…" at bounding box center [174, 80] width 212 height 107
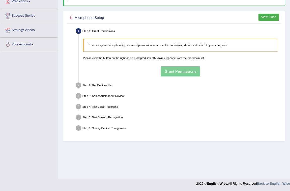
click at [159, 85] on div "Step 2: Get Devices List" at bounding box center [178, 85] width 209 height 9
drag, startPoint x: 159, startPoint y: 85, endPoint x: 266, endPoint y: 53, distance: 111.7
click at [266, 53] on div "To access your microphone(s), we need permission to access the audio (mic) devi…" at bounding box center [180, 57] width 199 height 42
click at [187, 71] on div "To access your microphone(s), we need permission to access the audio (mic) devi…" at bounding box center [180, 57] width 199 height 42
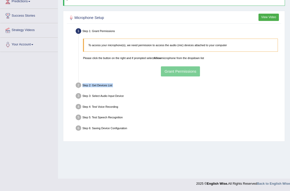
click at [188, 71] on div "To access your microphone(s), we need permission to access the audio (mic) devi…" at bounding box center [180, 57] width 199 height 42
click at [187, 74] on div "To access your microphone(s), we need permission to access the audio (mic) devi…" at bounding box center [180, 57] width 199 height 42
click at [187, 73] on div "To access your microphone(s), we need permission to access the audio (mic) devi…" at bounding box center [180, 57] width 199 height 42
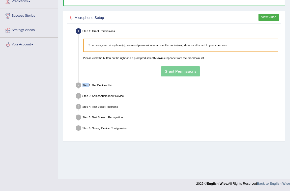
click at [187, 73] on div "To access your microphone(s), we need permission to access the audio (mic) devi…" at bounding box center [180, 57] width 199 height 42
click at [188, 72] on div "To access your microphone(s), we need permission to access the audio (mic) devi…" at bounding box center [180, 57] width 199 height 42
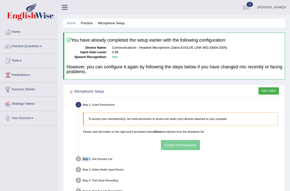
scroll to position [46, 0]
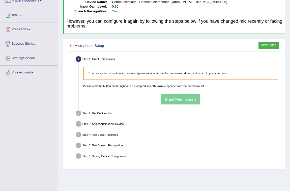
click at [189, 99] on div "To access your microphone(s), we need permission to access the audio (mic) devi…" at bounding box center [180, 85] width 199 height 42
click at [190, 99] on div "To access your microphone(s), we need permission to access the audio (mic) devi…" at bounding box center [180, 85] width 199 height 42
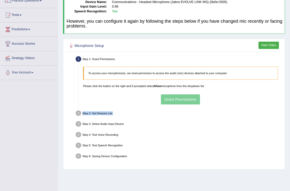
click at [190, 99] on div "To access your microphone(s), we need permission to access the audio (mic) devi…" at bounding box center [180, 85] width 199 height 42
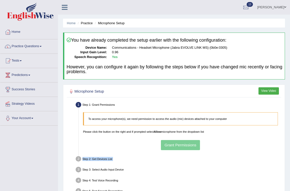
scroll to position [0, 0]
click at [286, 6] on span at bounding box center [286, 7] width 2 height 3
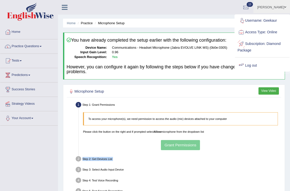
click at [253, 63] on link "Log out" at bounding box center [262, 66] width 55 height 12
